Goal: Task Accomplishment & Management: Complete application form

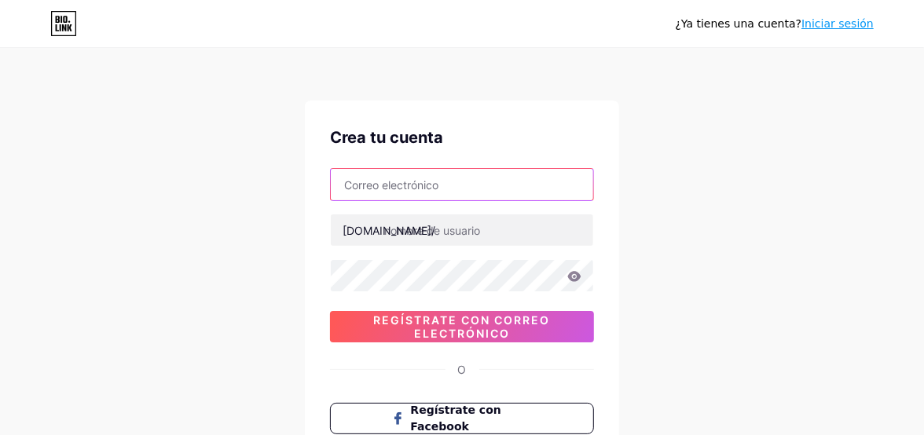
click at [414, 184] on input "text" at bounding box center [462, 184] width 262 height 31
type input "[EMAIL_ADDRESS][DOMAIN_NAME]"
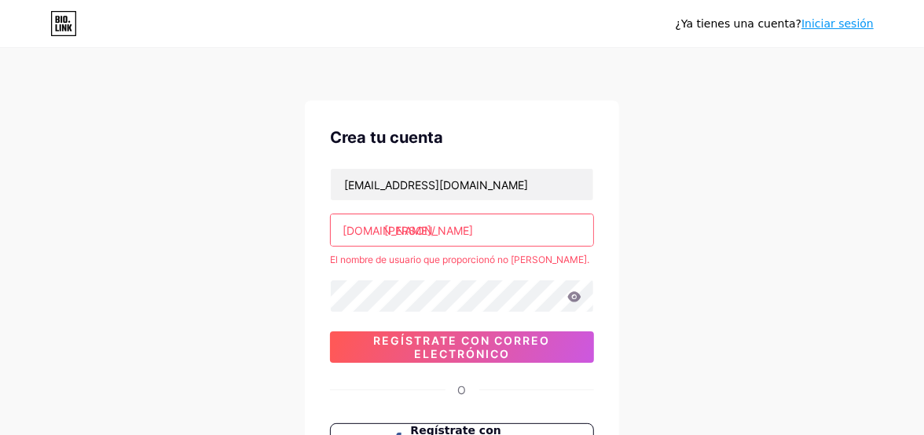
click at [479, 233] on input "[PERSON_NAME]" at bounding box center [462, 229] width 262 height 31
type input "[PERSON_NAME]"
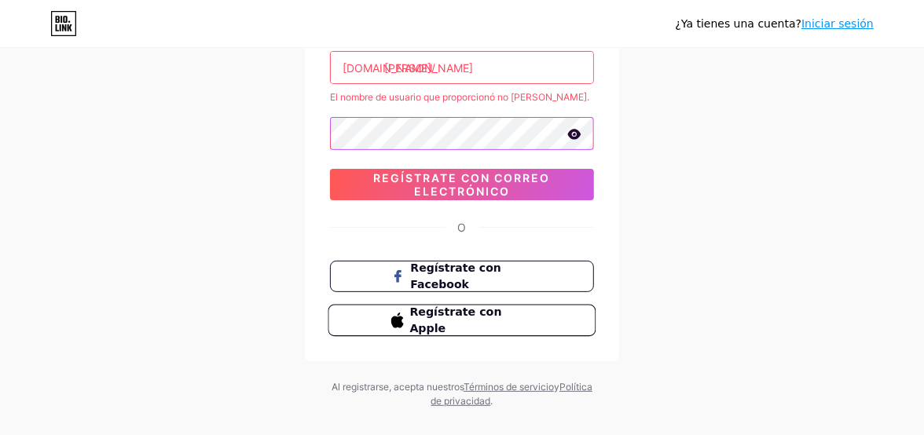
scroll to position [185, 0]
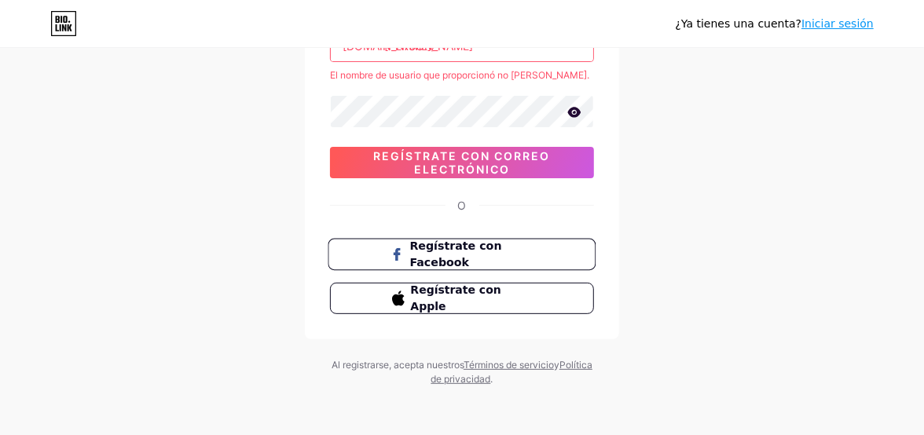
click at [466, 253] on span "Regístrate con Facebook" at bounding box center [471, 255] width 123 height 34
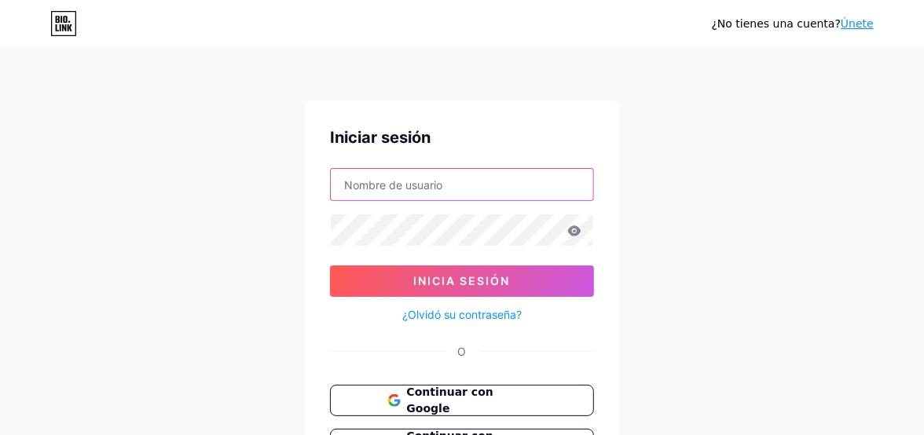
click at [427, 180] on input "text" at bounding box center [462, 184] width 262 height 31
type input "tatalanus@yahoo.com.ar"
click at [513, 200] on input "tatalanus@yahoo.com.ar" at bounding box center [462, 184] width 262 height 31
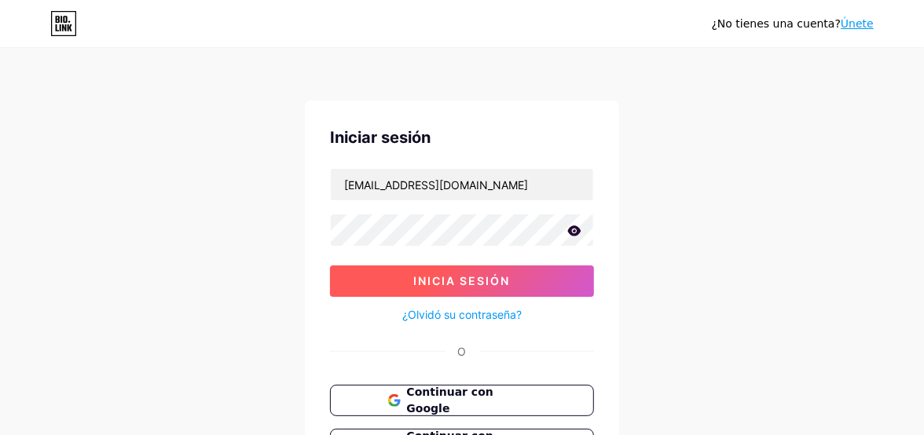
click at [463, 278] on span "Inicia sesión" at bounding box center [462, 280] width 97 height 13
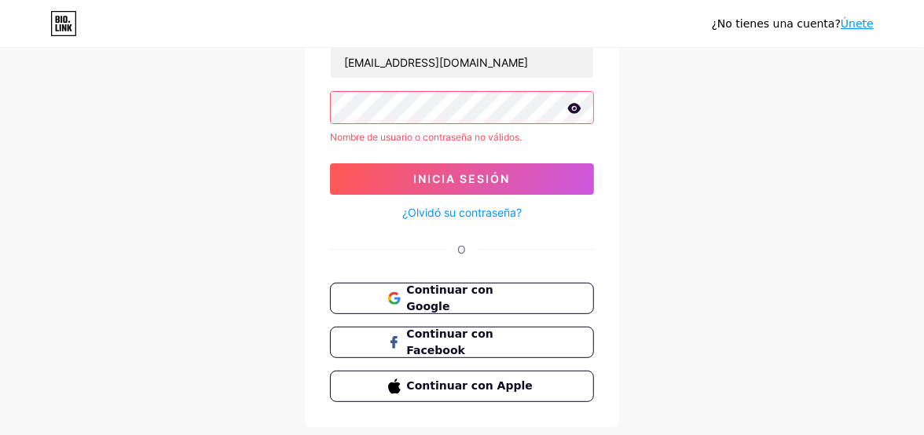
scroll to position [157, 0]
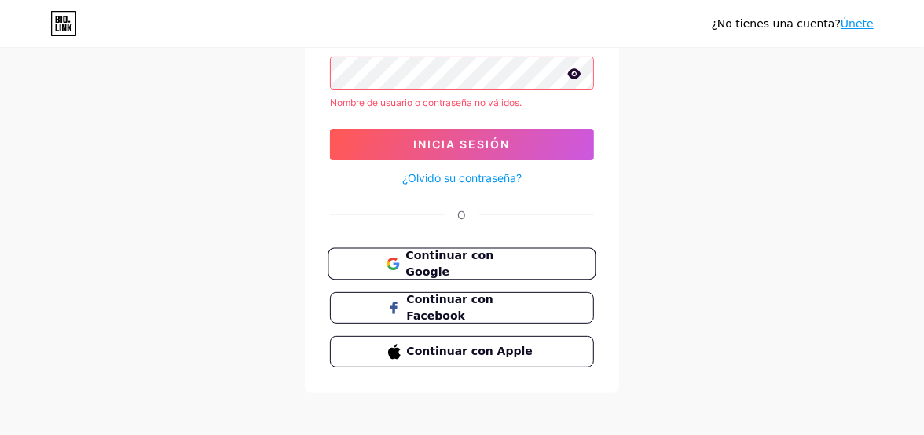
click at [524, 258] on span "Continuar con Google" at bounding box center [470, 264] width 131 height 34
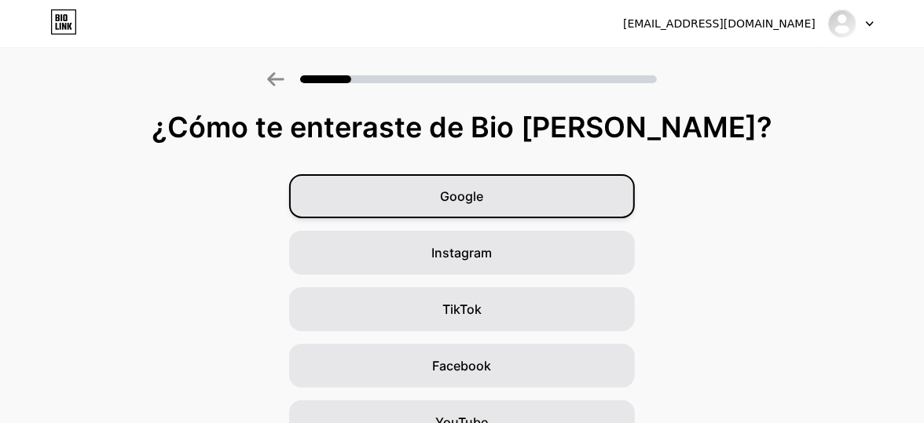
click at [503, 196] on div "Google" at bounding box center [462, 196] width 346 height 44
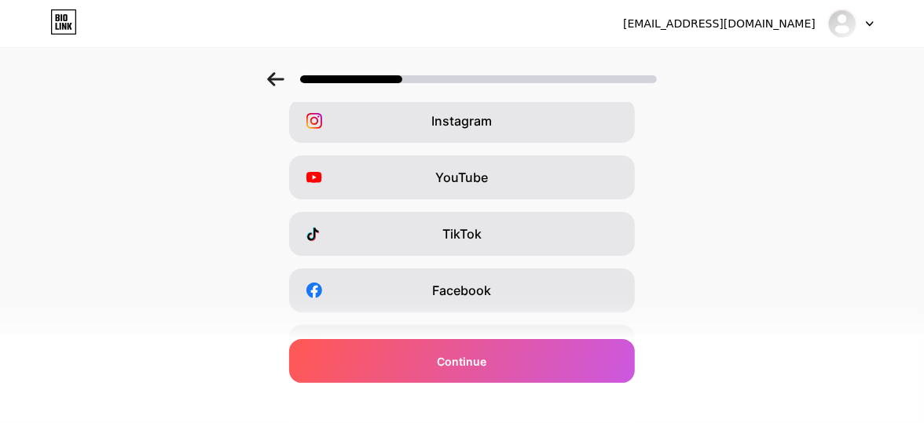
scroll to position [157, 0]
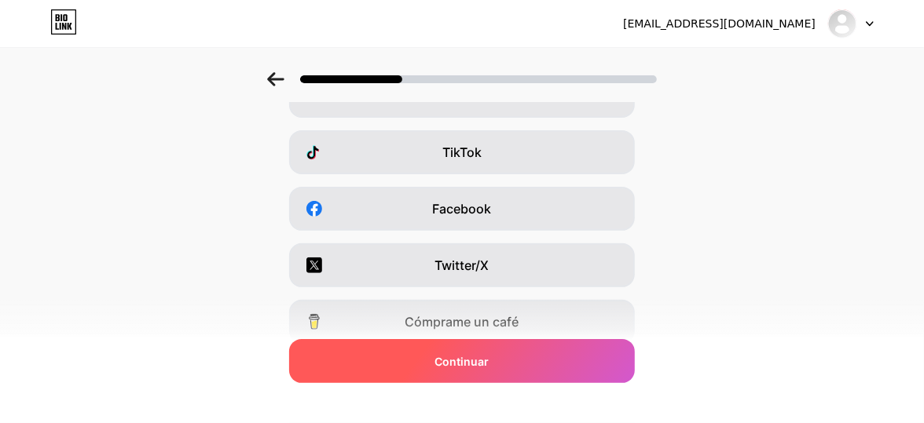
click at [549, 371] on div "Continuar" at bounding box center [462, 361] width 346 height 44
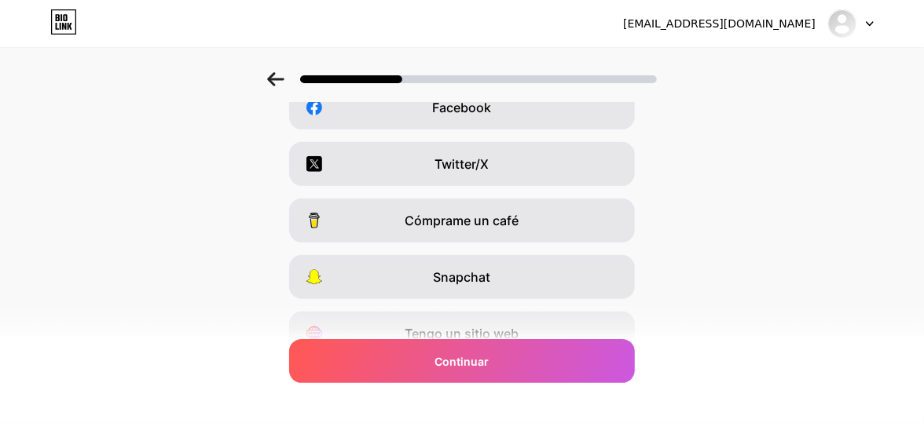
scroll to position [16, 0]
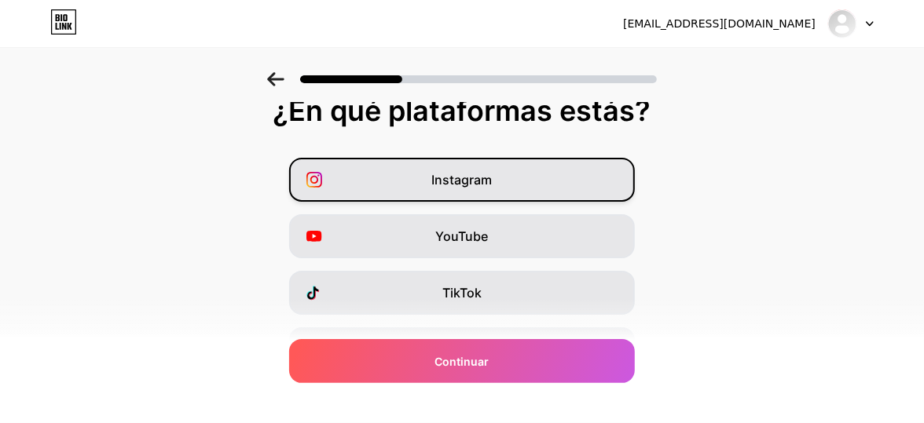
click at [501, 179] on div "Instagram" at bounding box center [462, 180] width 346 height 44
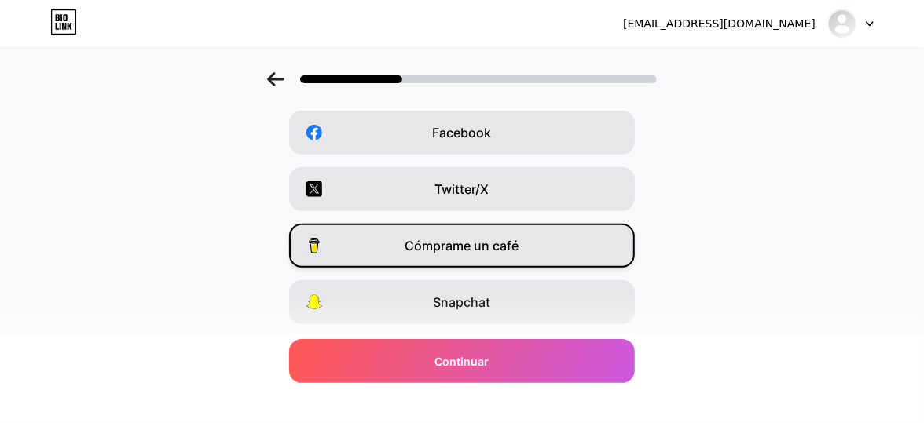
scroll to position [236, 0]
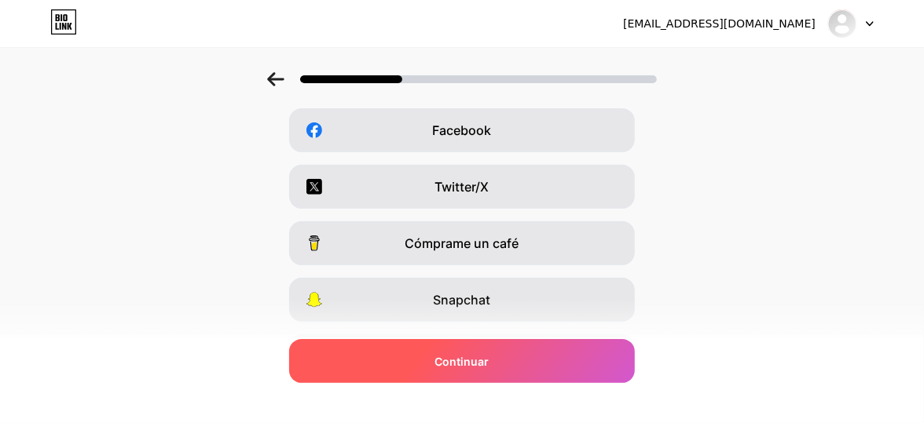
click at [549, 368] on div "Continuar" at bounding box center [462, 361] width 346 height 44
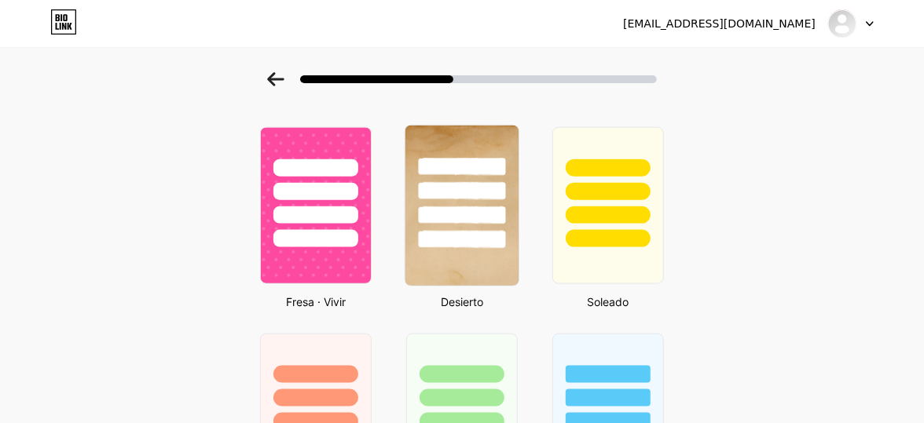
scroll to position [972, 0]
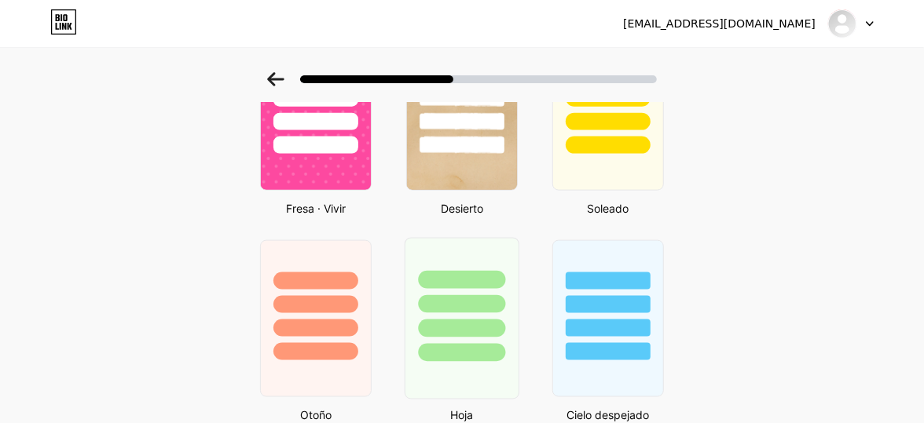
click at [487, 320] on div at bounding box center [461, 329] width 87 height 18
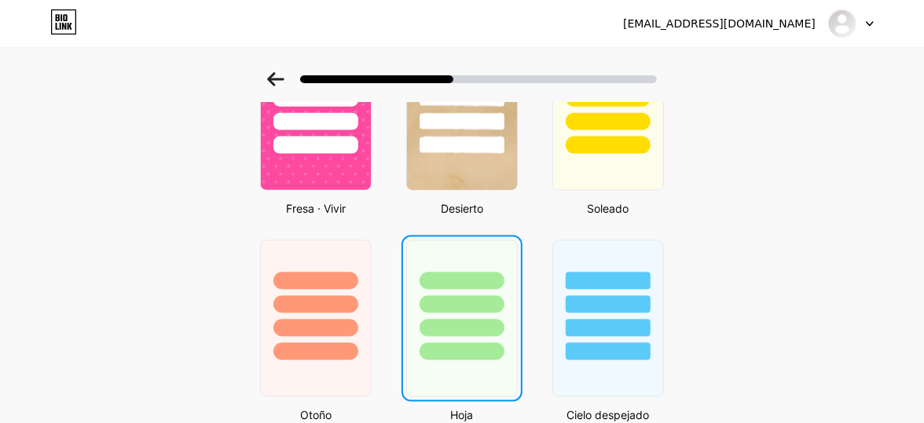
scroll to position [0, 0]
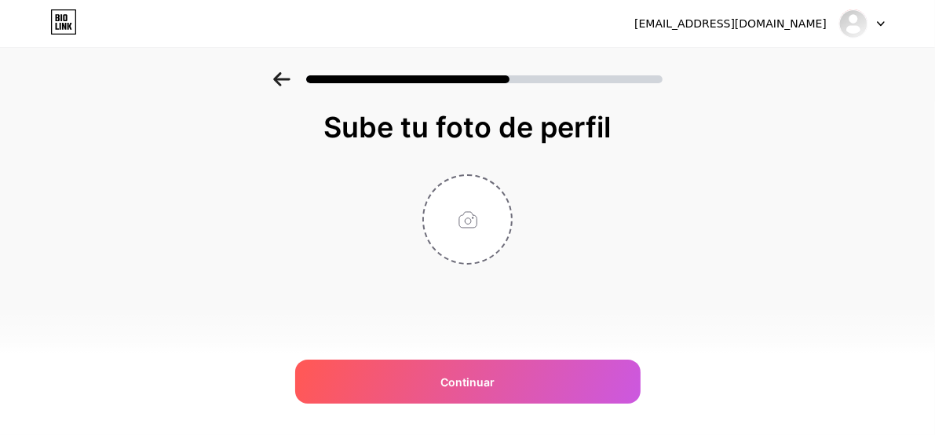
drag, startPoint x: 448, startPoint y: 210, endPoint x: 817, endPoint y: 211, distance: 368.4
click at [817, 211] on div "Sube tu foto de perfil Continuar" at bounding box center [467, 207] width 935 height 271
drag, startPoint x: 488, startPoint y: 317, endPoint x: 485, endPoint y: 280, distance: 36.3
click at [487, 310] on div "Sube tu foto de perfil Continuar" at bounding box center [468, 228] width 314 height 232
click at [480, 250] on input "file" at bounding box center [467, 219] width 87 height 87
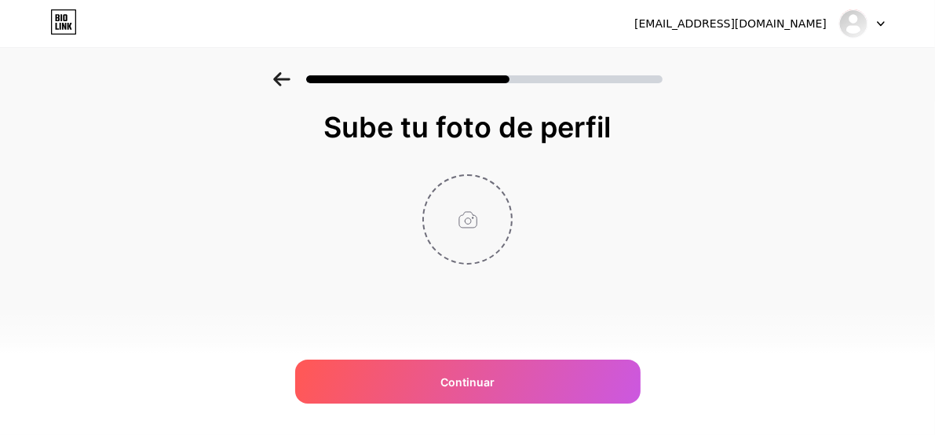
type input "C:\fakepath\Captura de pantalla 2025-10-14 075525.png"
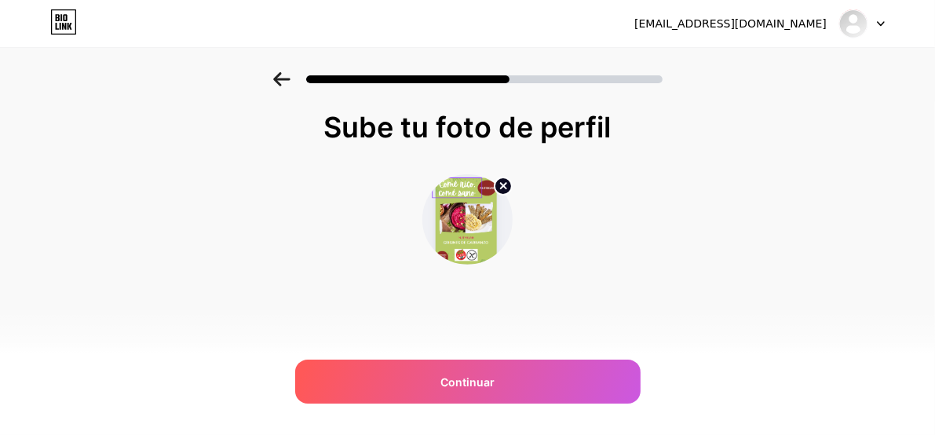
click at [479, 218] on img at bounding box center [468, 219] width 90 height 90
click at [503, 183] on circle at bounding box center [503, 186] width 17 height 17
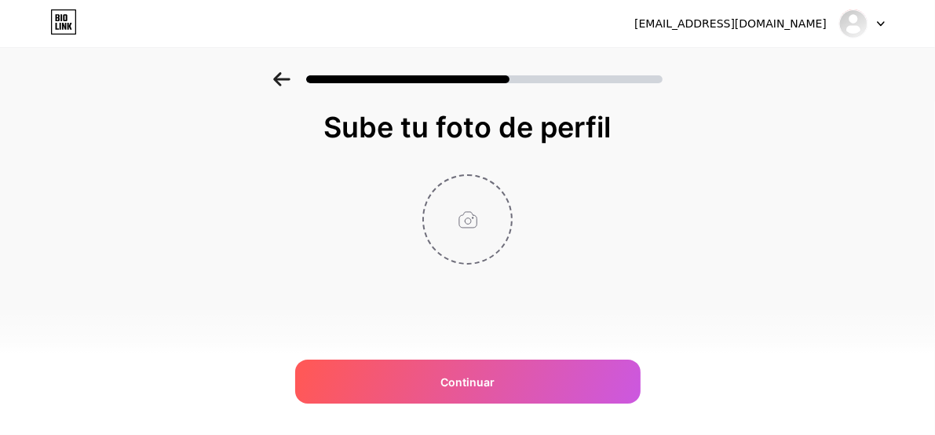
click at [467, 213] on input "file" at bounding box center [467, 219] width 87 height 87
type input "C:\fakepath\Captura de pantalla 2025-10-14 080920.png"
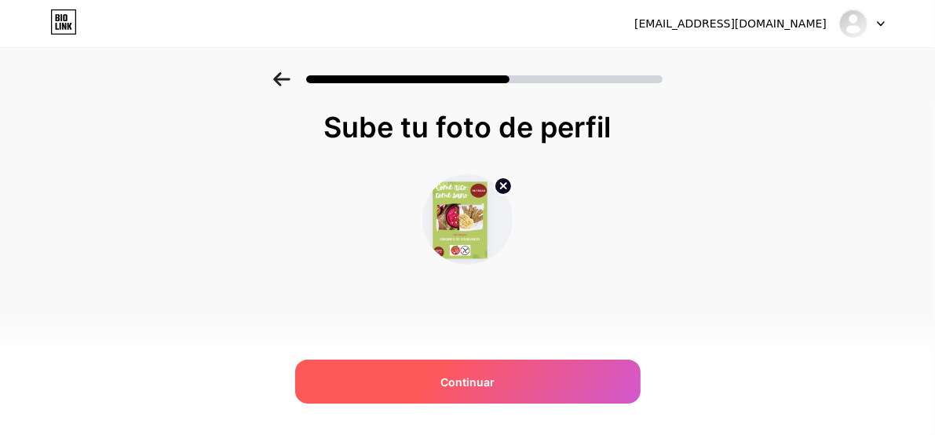
click at [505, 382] on div "Continuar" at bounding box center [468, 382] width 346 height 44
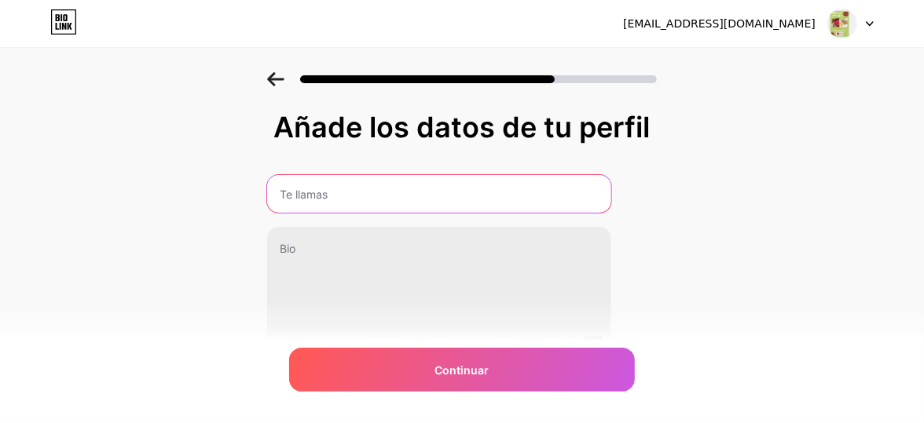
click at [529, 183] on input "text" at bounding box center [439, 194] width 344 height 38
click at [438, 193] on input "text" at bounding box center [438, 194] width 347 height 38
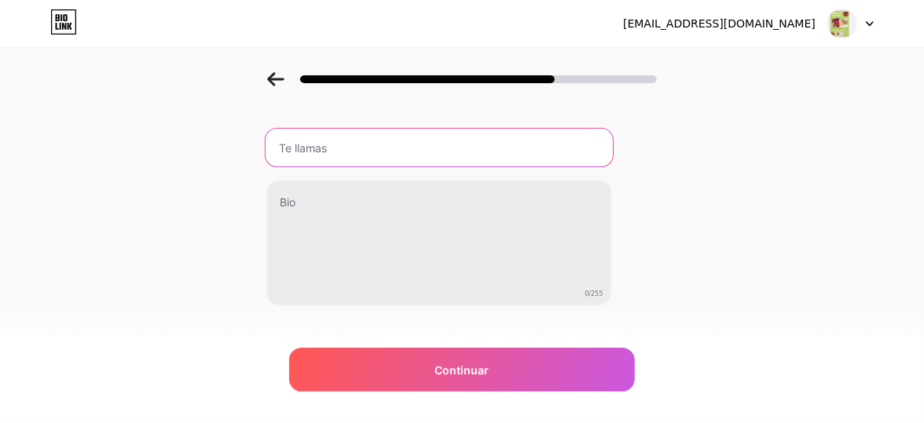
scroll to position [70, 0]
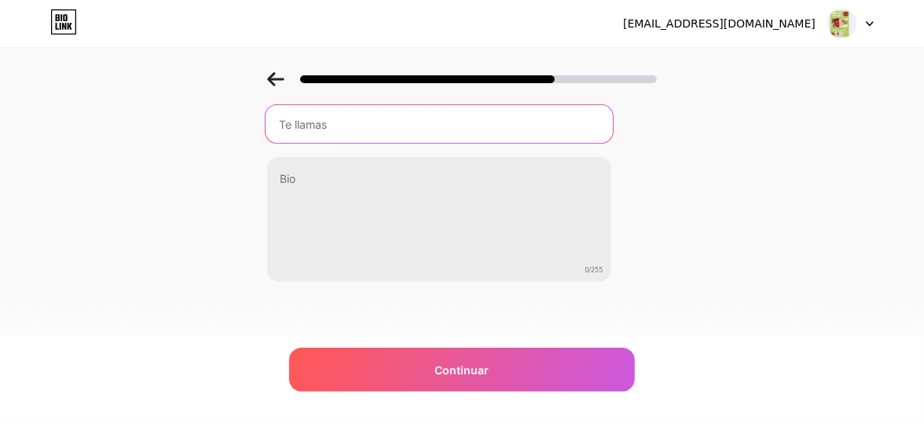
click at [353, 128] on input "text" at bounding box center [438, 124] width 347 height 38
type input "N"
paste input "🌿 NUTRIGAR ARGENTINA Comé rico, comé sano"
type input "🌿 NUTRIGAR ARGENTINA Comé rico, comé sano"
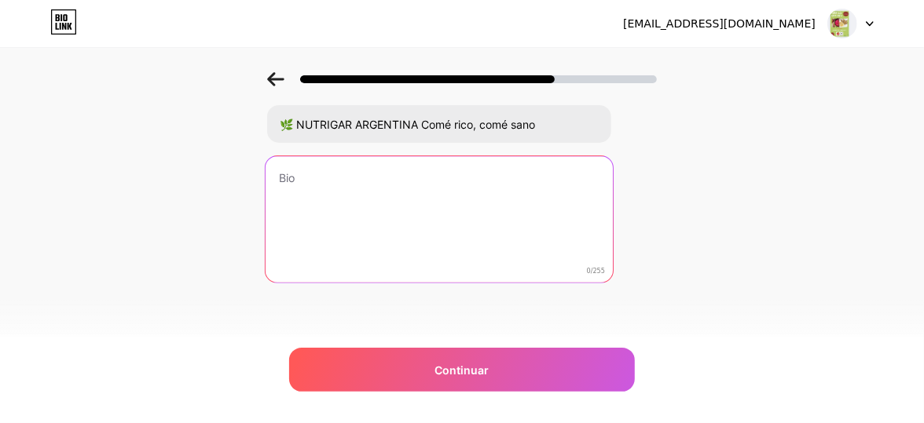
click at [342, 203] on textarea at bounding box center [438, 220] width 347 height 128
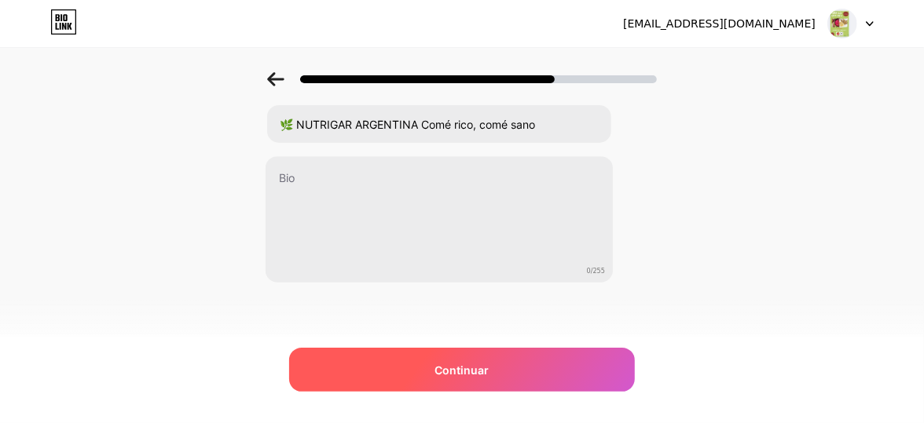
click at [479, 366] on span "Continuar" at bounding box center [462, 370] width 54 height 16
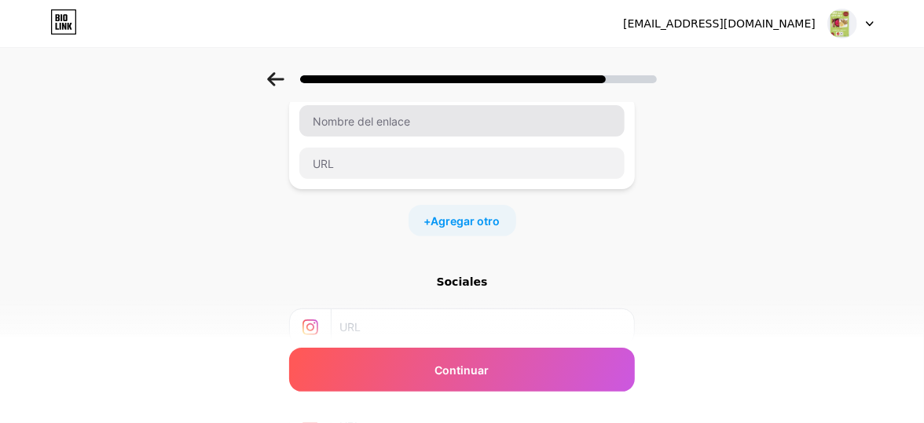
scroll to position [0, 0]
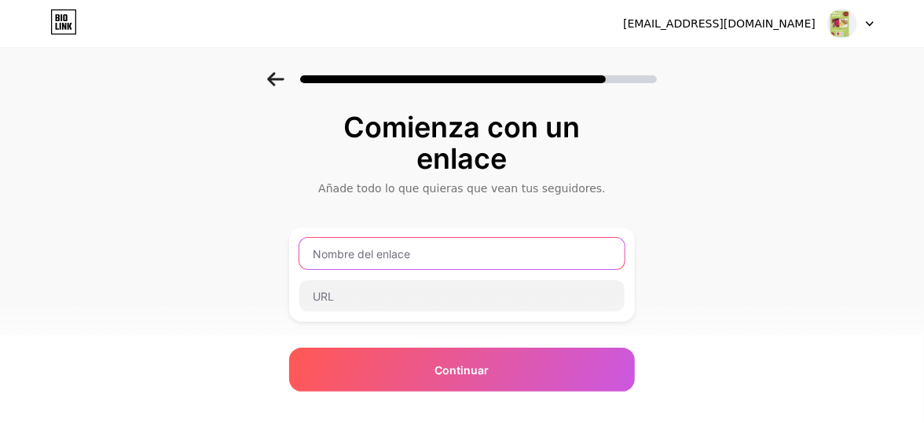
click at [374, 253] on input "text" at bounding box center [461, 253] width 325 height 31
paste input "https://nutrigarargentina.strikingly.site"
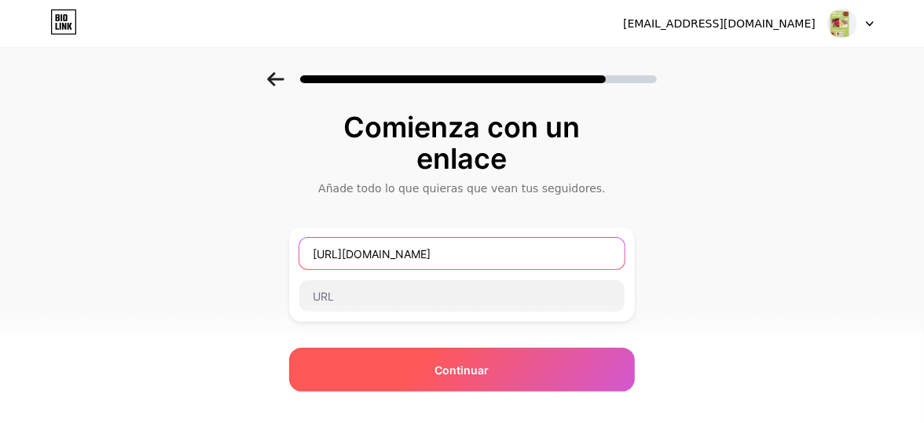
type input "https://nutrigarargentina.strikingly.site"
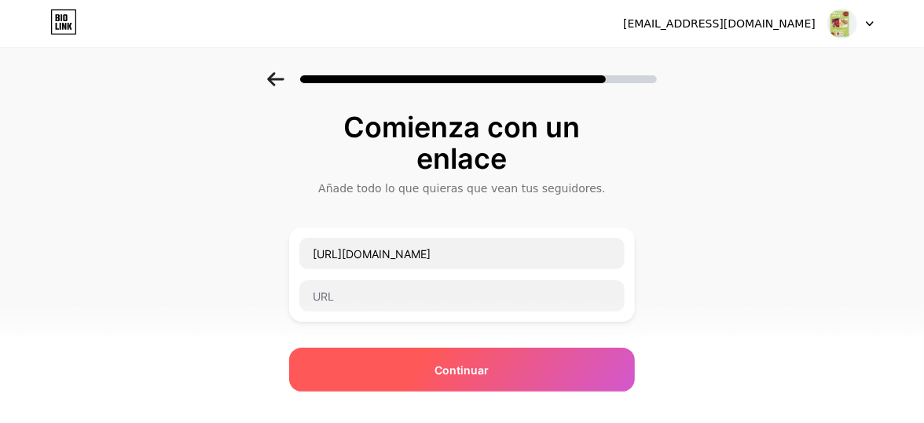
click at [445, 379] on div "Continuar" at bounding box center [462, 370] width 346 height 44
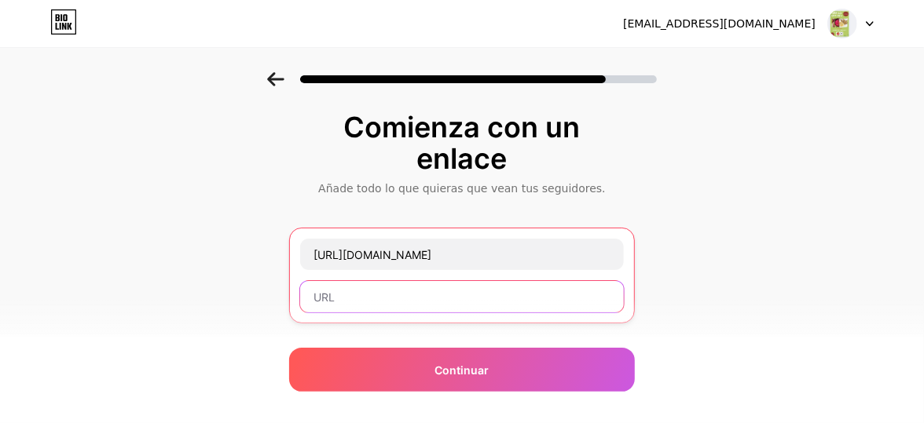
click at [372, 298] on input "text" at bounding box center [462, 296] width 324 height 31
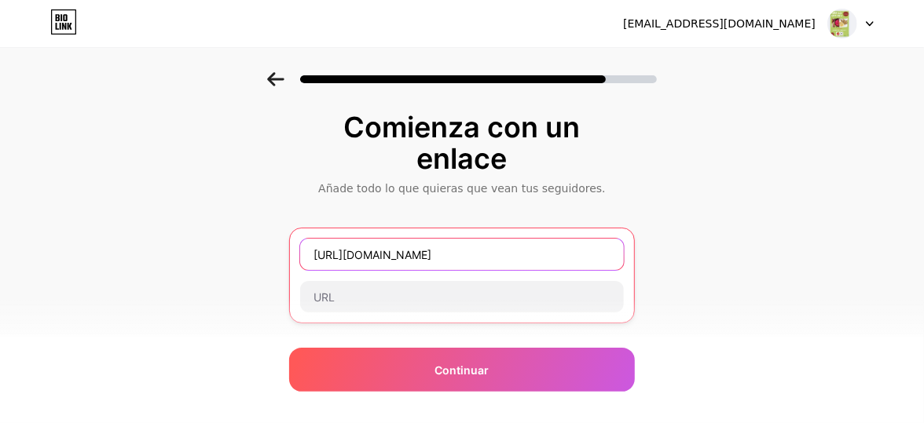
click at [339, 262] on input "https://nutrigarargentina.strikingly.site" at bounding box center [462, 254] width 324 height 31
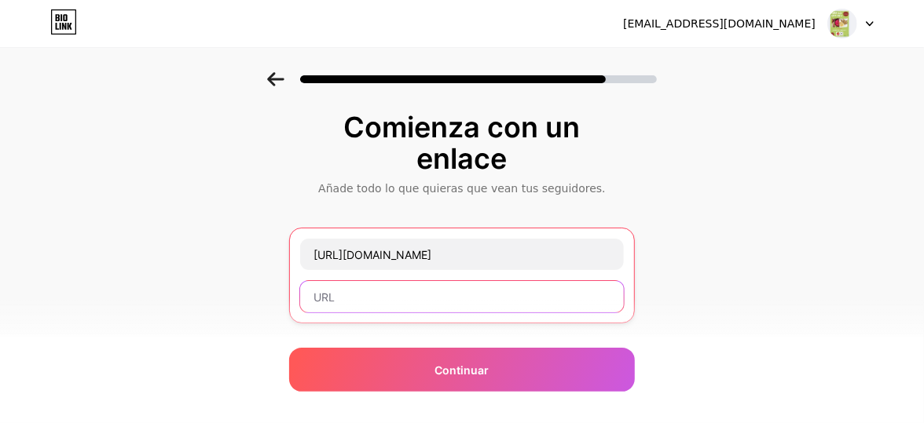
drag, startPoint x: 339, startPoint y: 260, endPoint x: 361, endPoint y: 292, distance: 39.0
click at [361, 292] on input "text" at bounding box center [462, 296] width 324 height 31
paste input "https://nutrigarargentina.strikingly.site"
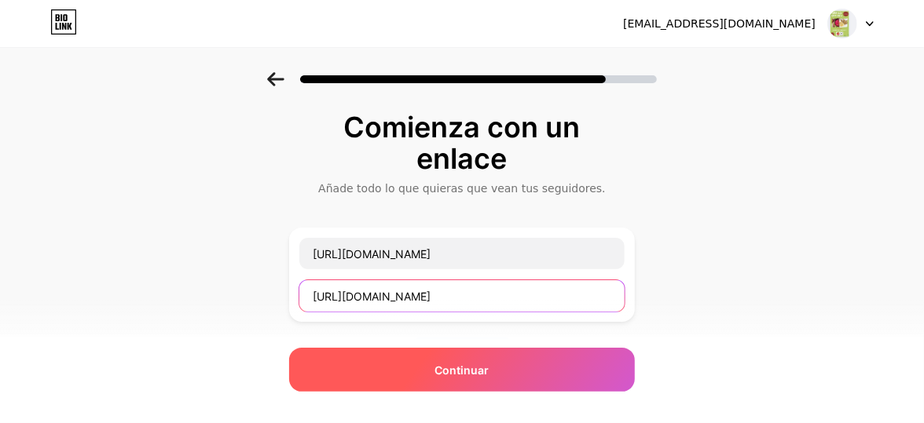
type input "https://nutrigarargentina.strikingly.site"
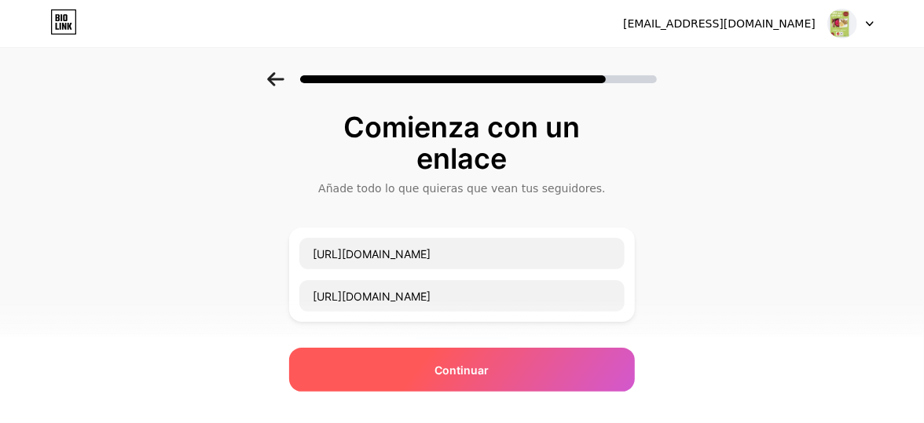
click at [467, 375] on span "Continuar" at bounding box center [462, 370] width 54 height 16
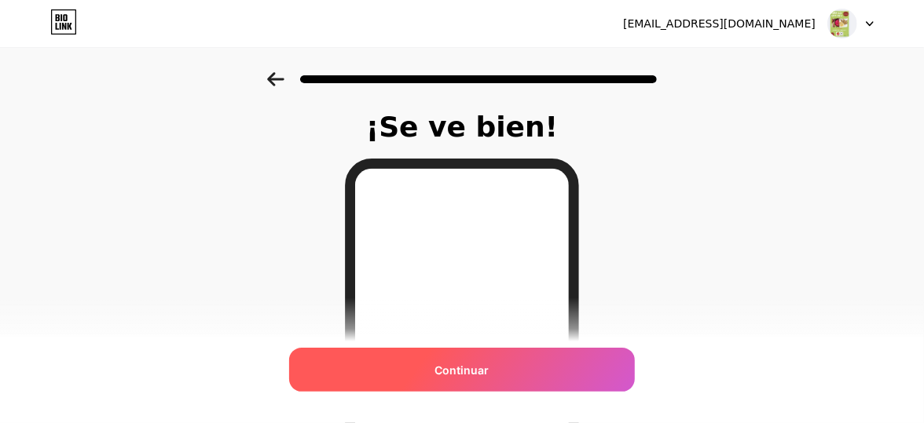
click at [485, 374] on span "Continuar" at bounding box center [462, 370] width 54 height 16
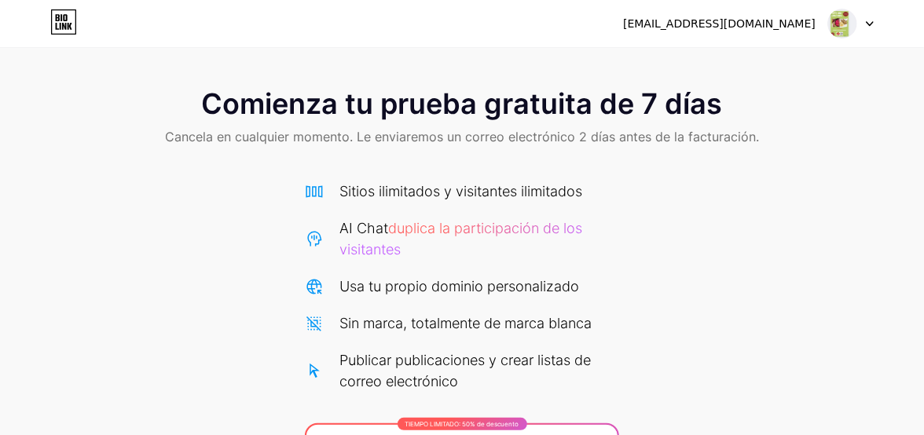
click at [869, 21] on icon at bounding box center [870, 23] width 8 height 5
click at [752, 60] on li "Cerrar sesión" at bounding box center [775, 64] width 195 height 42
